Goal: Task Accomplishment & Management: Manage account settings

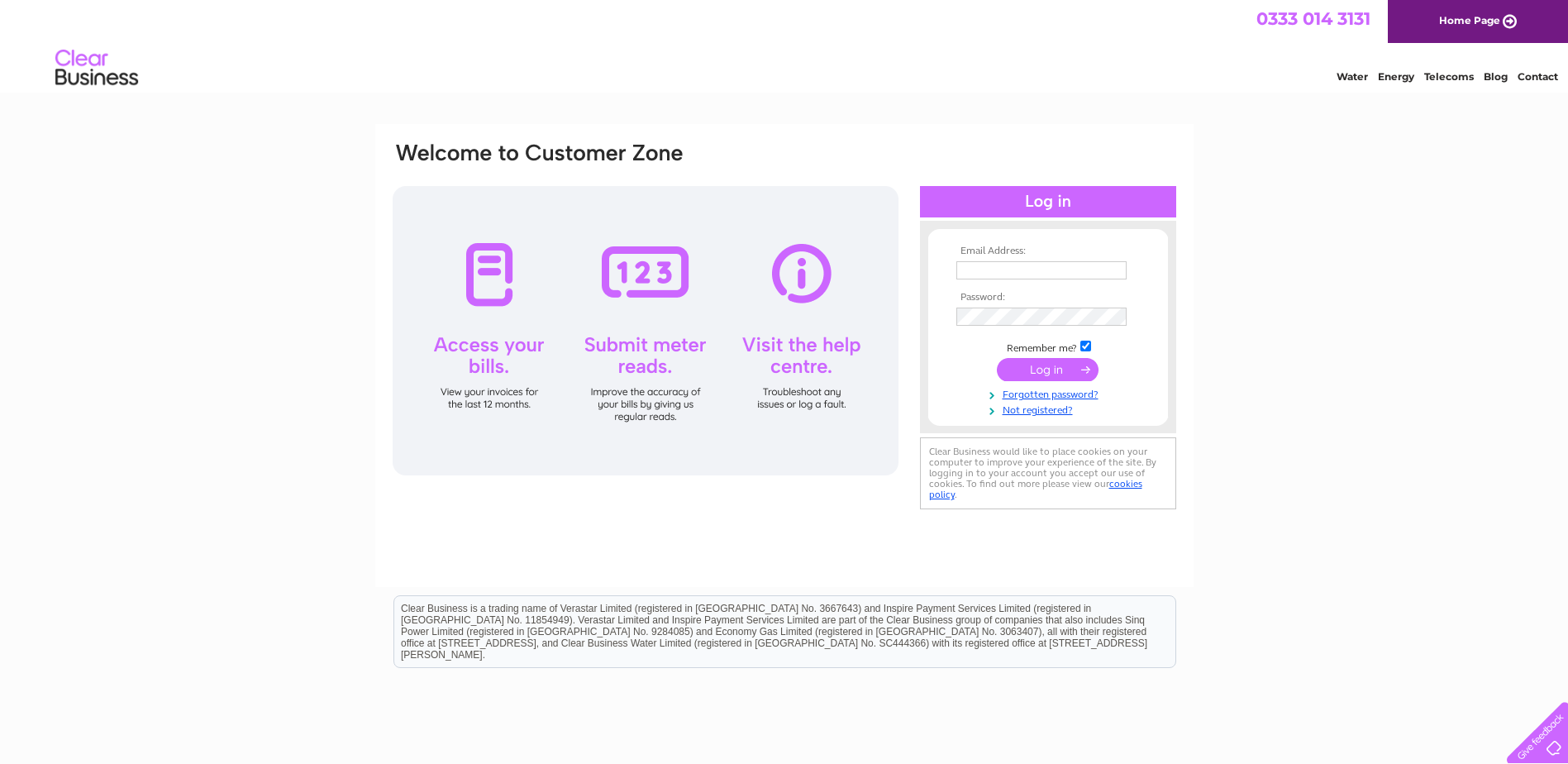
type input "[PERSON_NAME][EMAIL_ADDRESS][DOMAIN_NAME]"
click at [1037, 372] on input "submit" at bounding box center [1048, 369] width 101 height 24
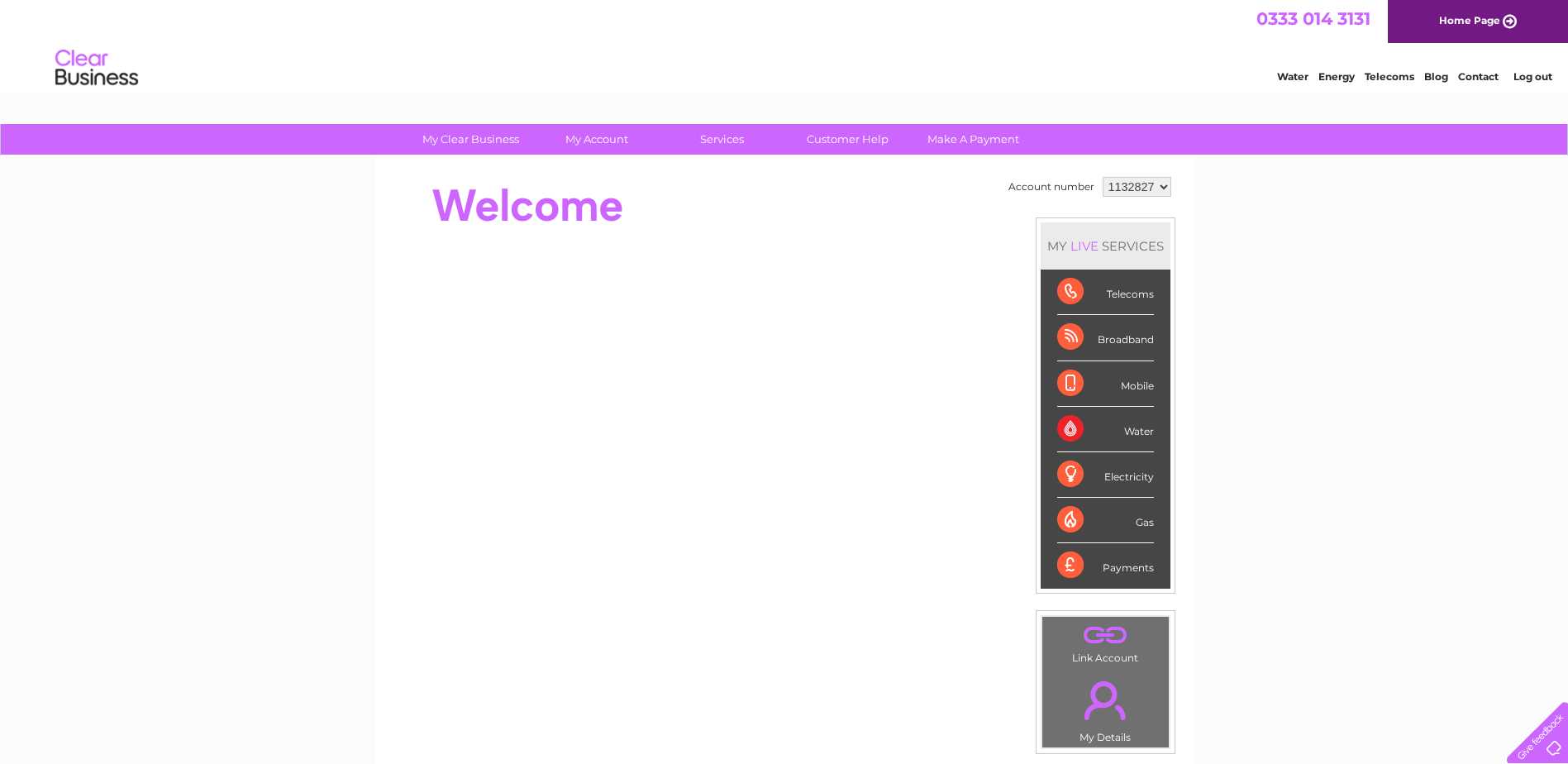
click at [1130, 334] on div "Broadband" at bounding box center [1105, 338] width 97 height 45
click at [1111, 718] on link "." at bounding box center [1105, 700] width 118 height 58
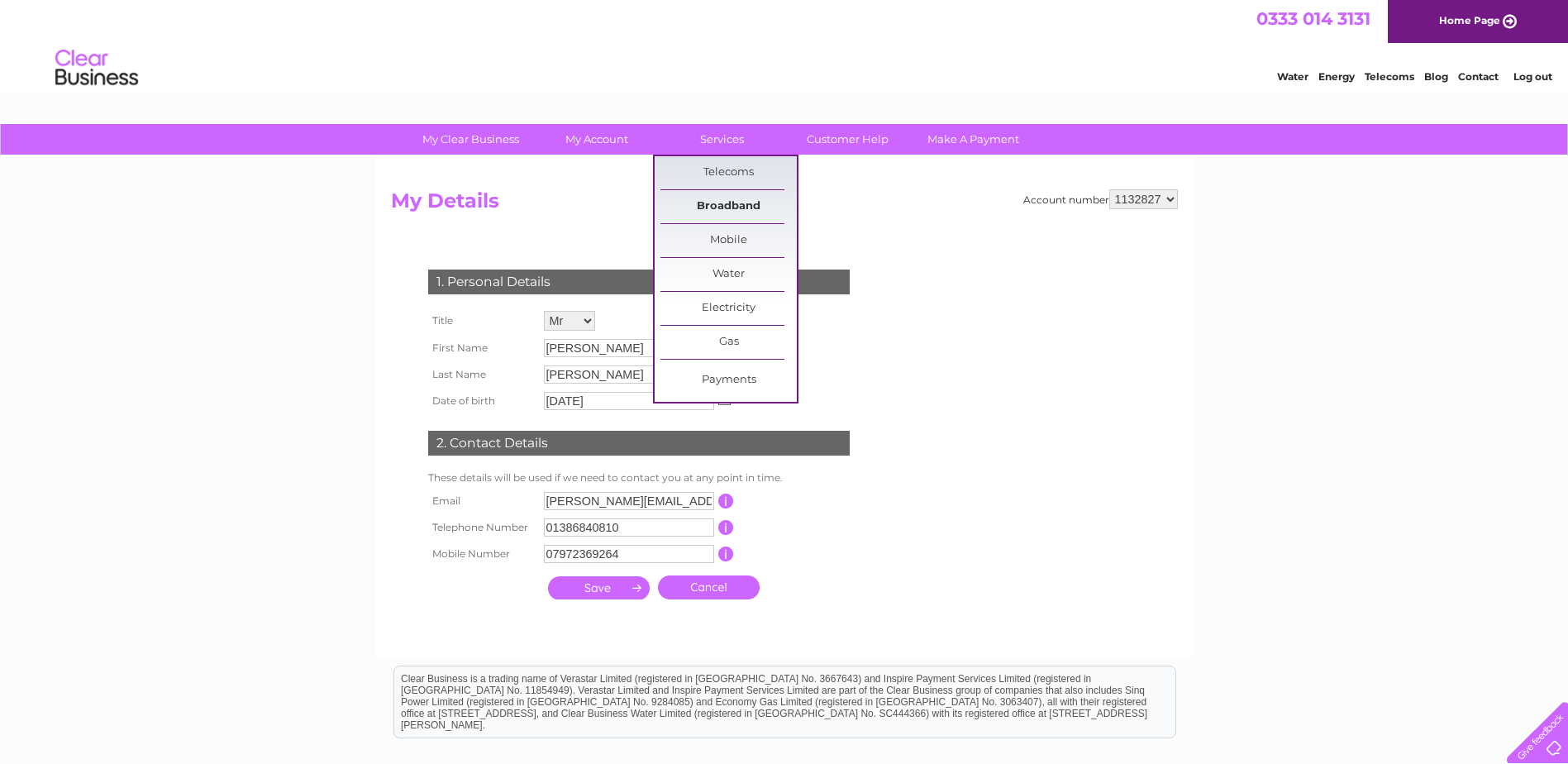
click at [736, 208] on link "Broadband" at bounding box center [728, 207] width 136 height 33
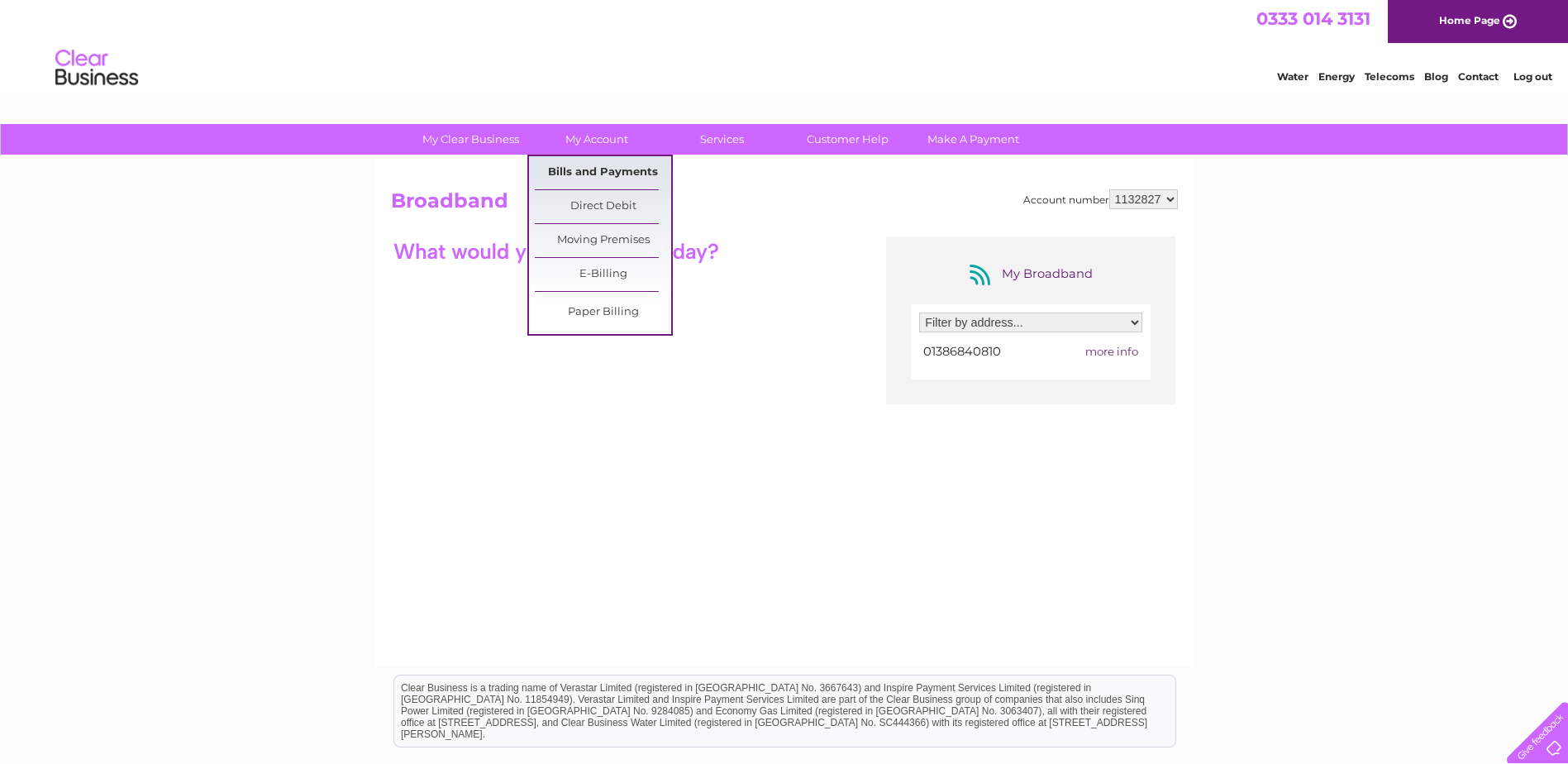
click at [588, 176] on link "Bills and Payments" at bounding box center [603, 173] width 136 height 33
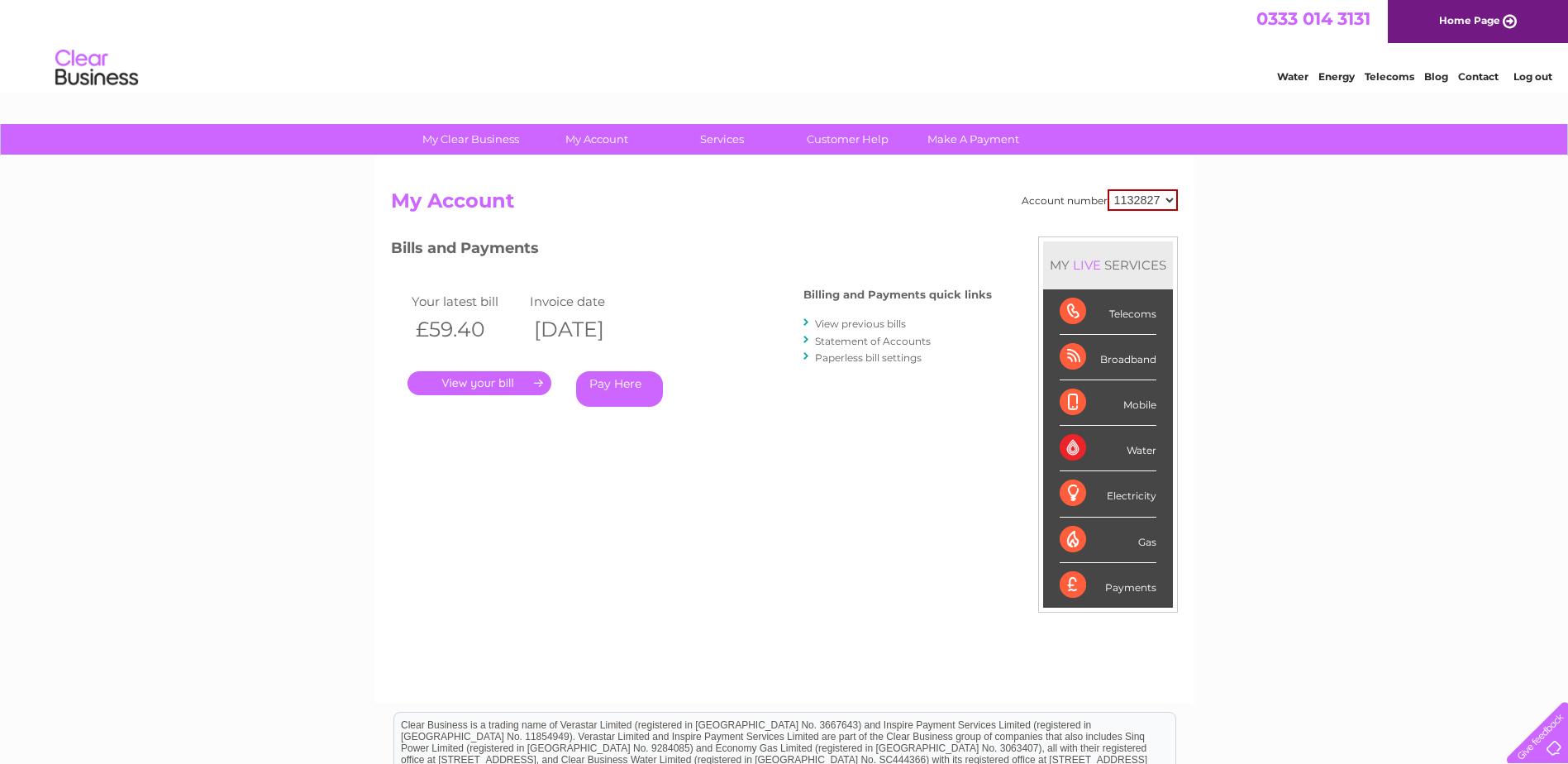
click at [505, 387] on link "." at bounding box center [479, 382] width 144 height 24
